Goal: Information Seeking & Learning: Learn about a topic

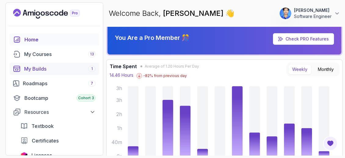
click at [51, 70] on div "My Builds 1" at bounding box center [59, 68] width 71 height 7
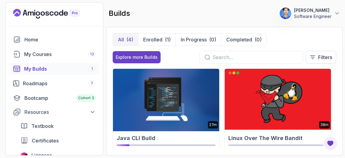
click at [180, 102] on img at bounding box center [165, 99] width 111 height 64
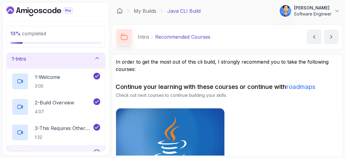
scroll to position [2, 0]
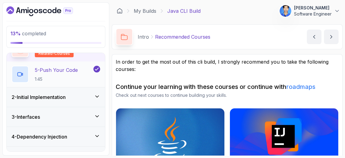
scroll to position [123, 0]
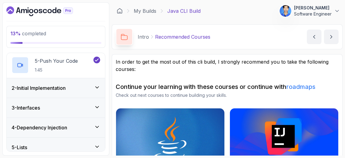
click at [88, 92] on div "2 - Initial Implementation" at bounding box center [56, 88] width 98 height 20
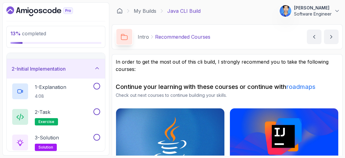
scroll to position [16, 0]
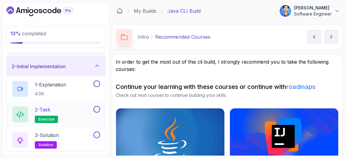
click at [56, 109] on div "2 - Task" at bounding box center [46, 109] width 23 height 7
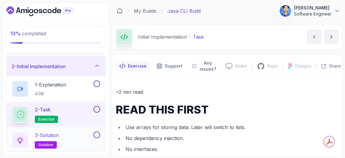
click at [58, 132] on p "3 - Solution" at bounding box center [47, 135] width 24 height 7
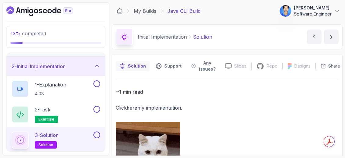
click at [134, 106] on link "here" at bounding box center [132, 108] width 11 height 6
